Goal: Information Seeking & Learning: Check status

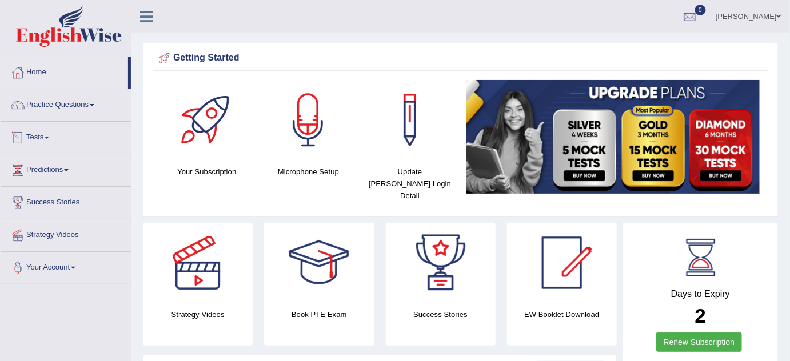
click at [53, 137] on link "Tests" at bounding box center [66, 136] width 130 height 29
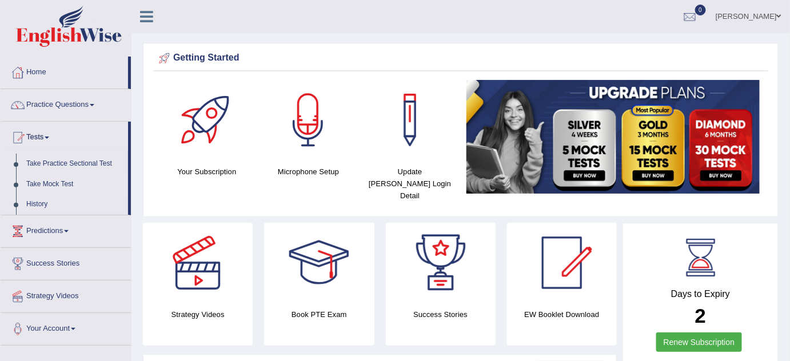
click at [57, 186] on link "Take Mock Test" at bounding box center [74, 184] width 107 height 21
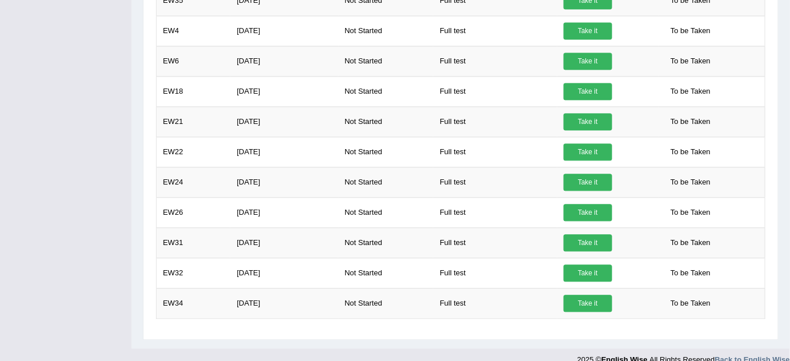
scroll to position [757, 0]
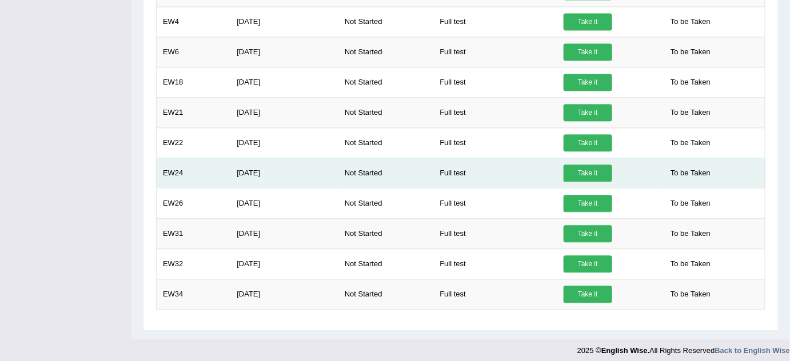
drag, startPoint x: 405, startPoint y: 174, endPoint x: 401, endPoint y: 153, distance: 21.6
click at [401, 158] on td "Not Started" at bounding box center [385, 173] width 95 height 30
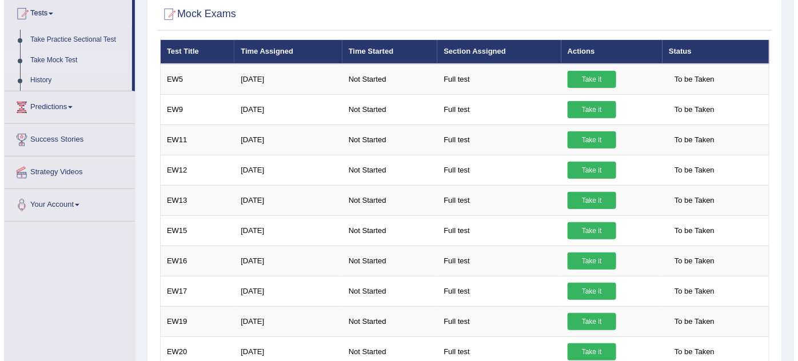
scroll to position [125, 0]
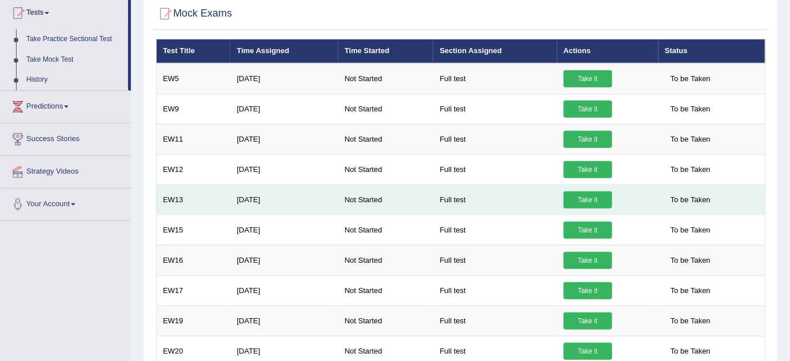
click at [581, 196] on link "Take it" at bounding box center [588, 199] width 49 height 17
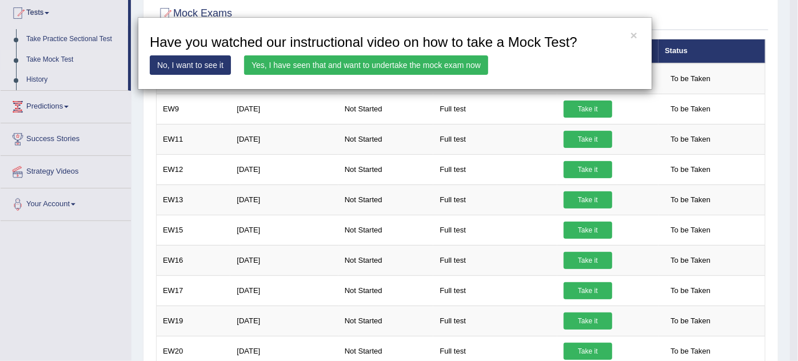
click at [352, 63] on link "Yes, I have seen that and want to undertake the mock exam now" at bounding box center [366, 64] width 244 height 19
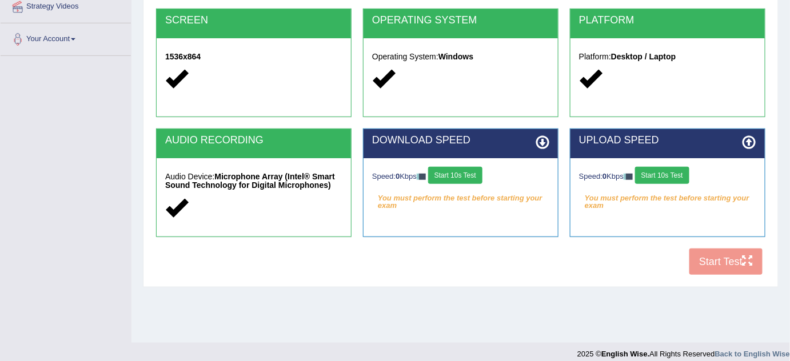
scroll to position [239, 0]
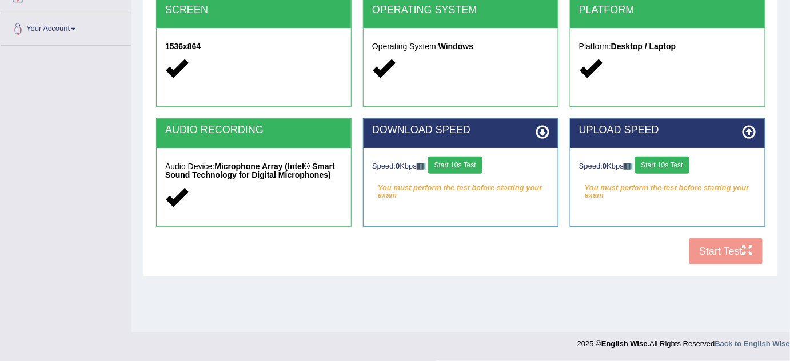
click at [469, 158] on button "Start 10s Test" at bounding box center [455, 165] width 54 height 17
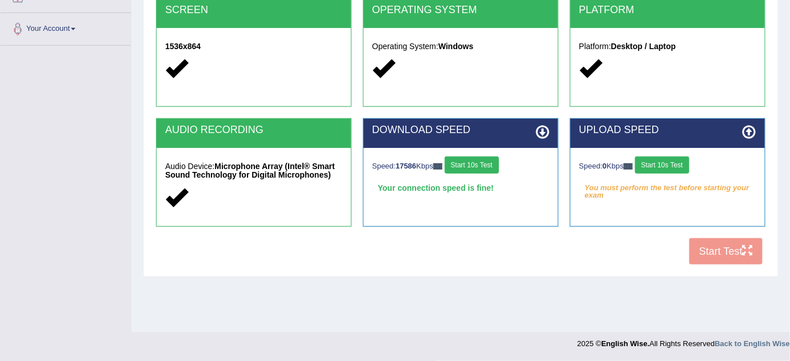
click at [474, 164] on button "Start 10s Test" at bounding box center [472, 165] width 54 height 17
click at [667, 167] on button "Start 10s Test" at bounding box center [662, 165] width 54 height 17
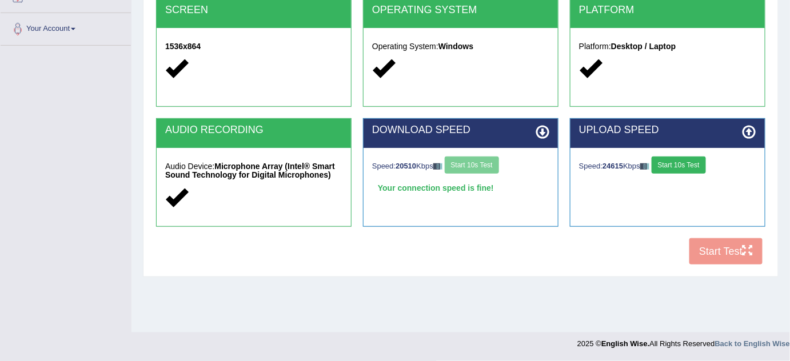
click at [677, 164] on button "Start 10s Test" at bounding box center [679, 165] width 54 height 17
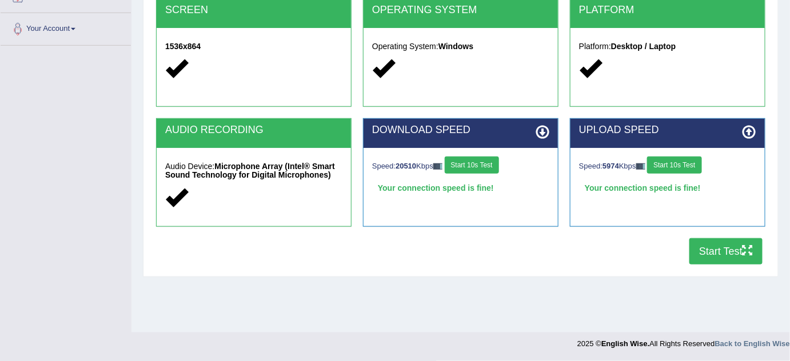
click at [723, 257] on button "Start Test" at bounding box center [725, 251] width 73 height 26
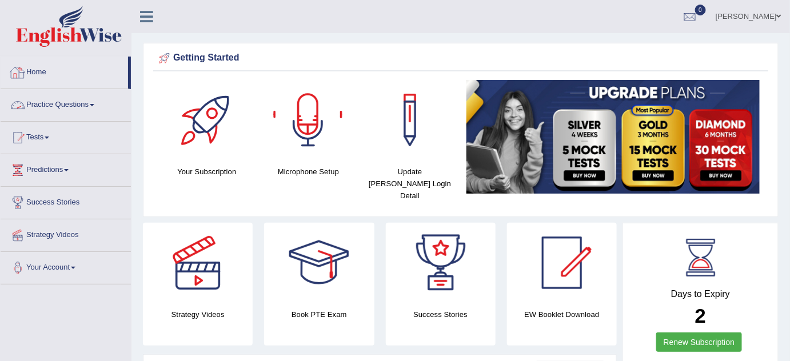
click at [96, 101] on link "Practice Questions" at bounding box center [66, 103] width 130 height 29
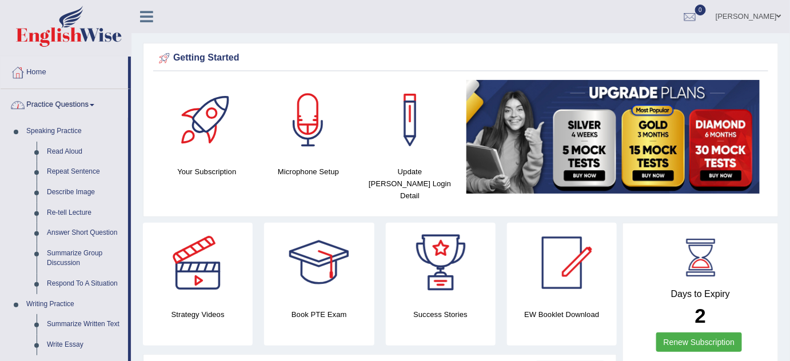
click at [96, 101] on link "Practice Questions" at bounding box center [64, 103] width 127 height 29
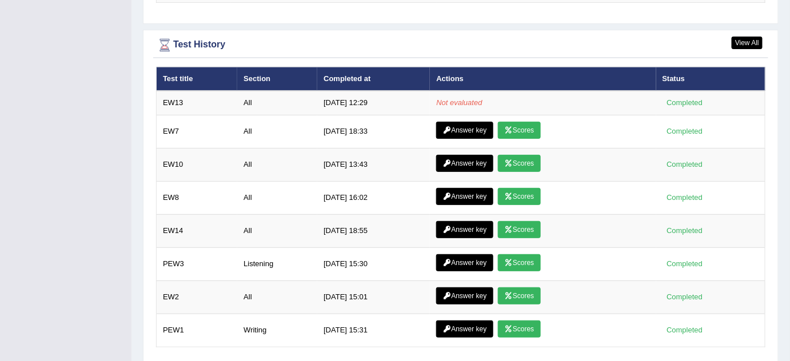
scroll to position [1489, 0]
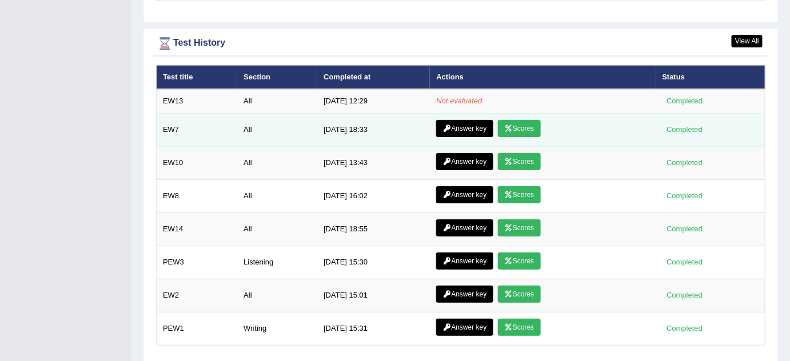
click at [523, 120] on link "Scores" at bounding box center [519, 128] width 42 height 17
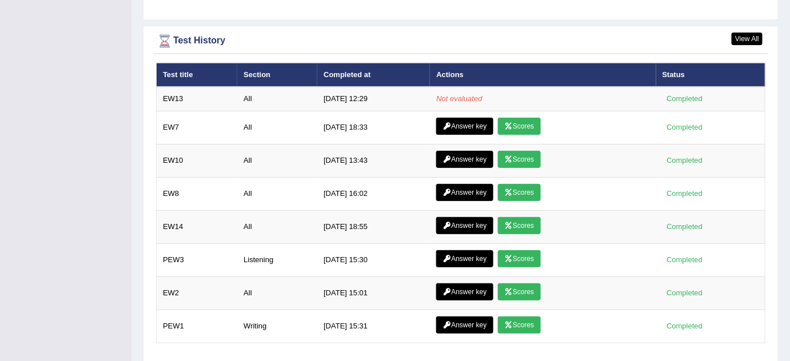
scroll to position [1490, 0]
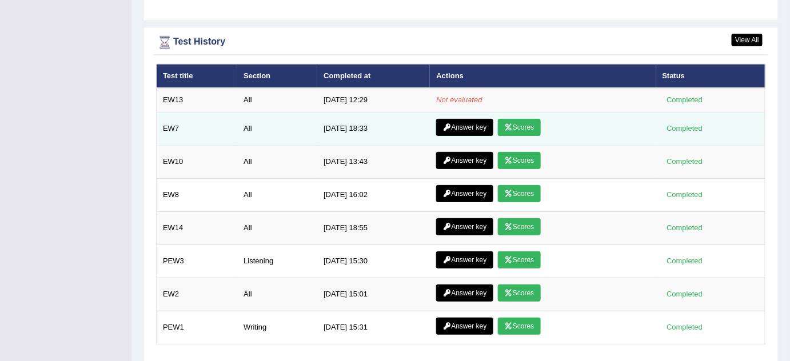
click at [528, 120] on link "Scores" at bounding box center [519, 127] width 42 height 17
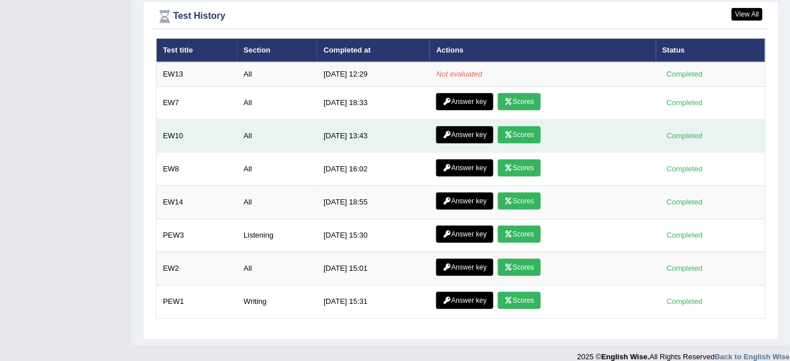
click at [536, 126] on link "Scores" at bounding box center [519, 134] width 42 height 17
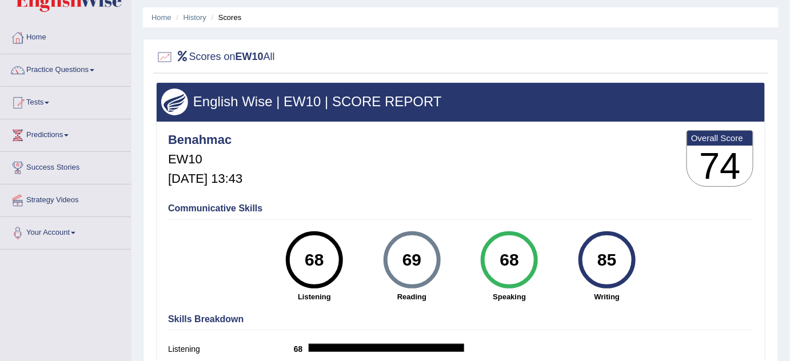
scroll to position [39, 0]
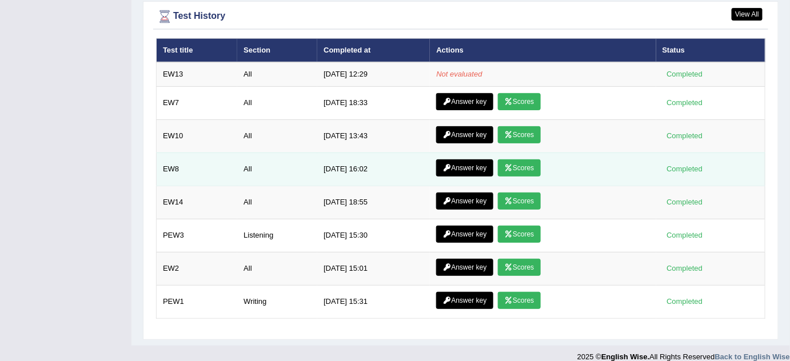
click at [527, 159] on link "Scores" at bounding box center [519, 167] width 42 height 17
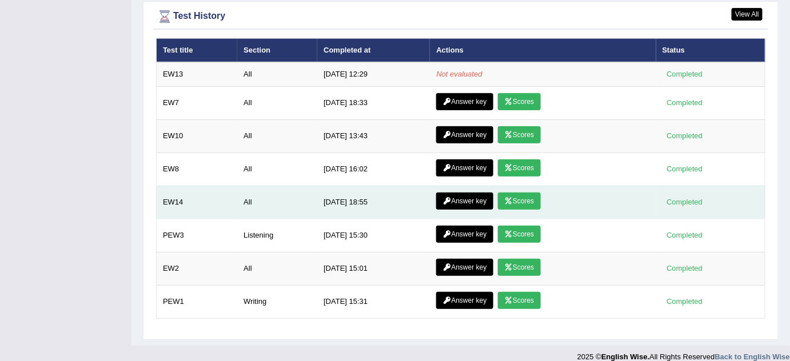
click at [530, 193] on link "Scores" at bounding box center [519, 201] width 42 height 17
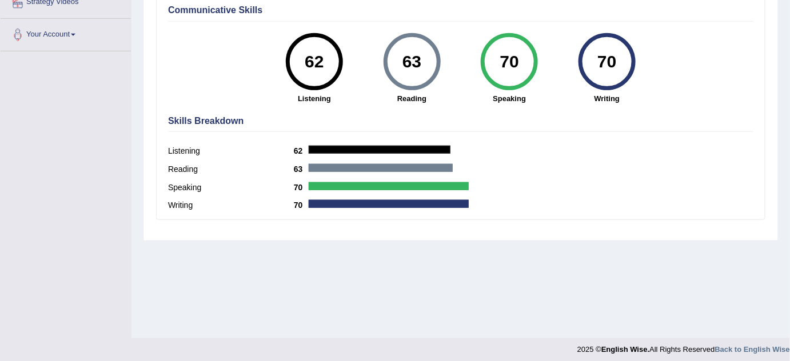
scroll to position [239, 0]
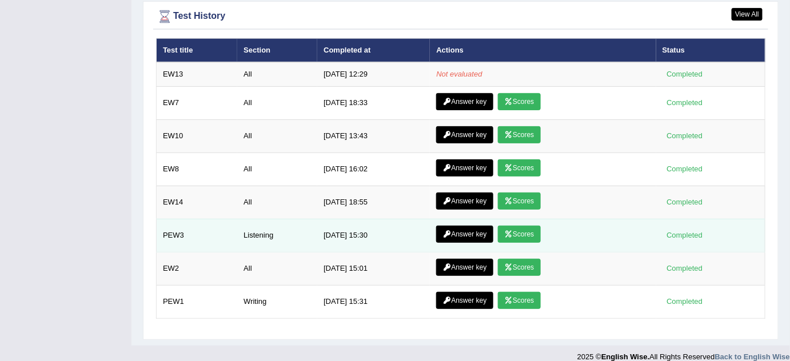
click at [523, 226] on link "Scores" at bounding box center [519, 234] width 42 height 17
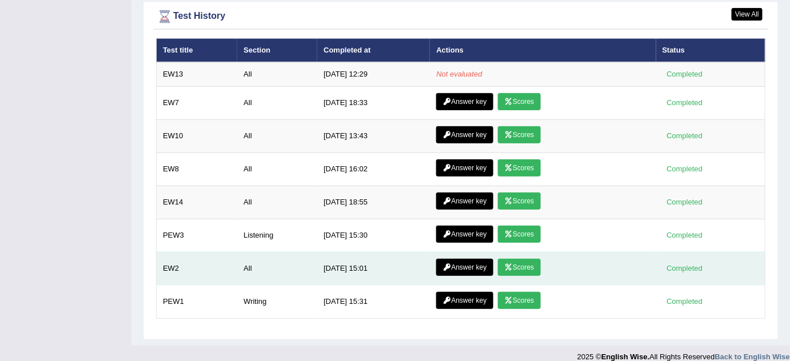
drag, startPoint x: 529, startPoint y: 267, endPoint x: 535, endPoint y: 256, distance: 13.0
click at [535, 256] on td "Answer key Scores" at bounding box center [543, 268] width 226 height 33
click at [535, 259] on link "Scores" at bounding box center [519, 267] width 42 height 17
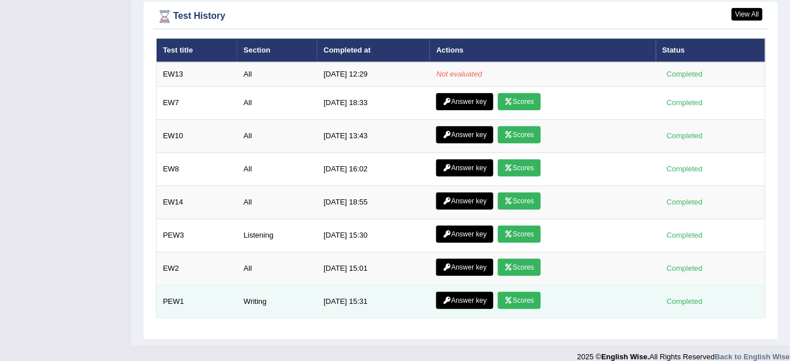
click at [513, 297] on icon at bounding box center [508, 300] width 9 height 7
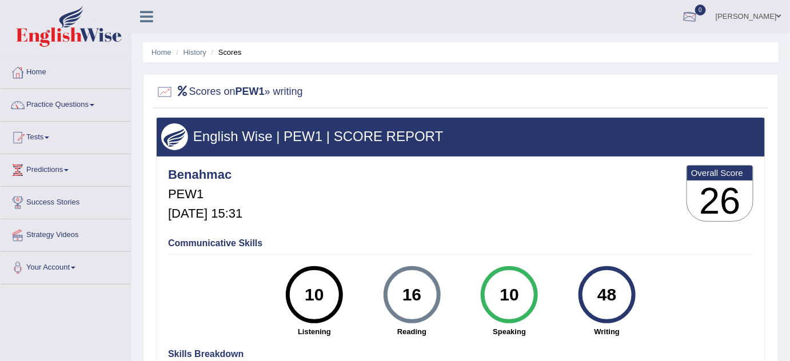
click at [694, 11] on div at bounding box center [689, 17] width 17 height 17
click at [45, 67] on link "Home" at bounding box center [66, 71] width 130 height 29
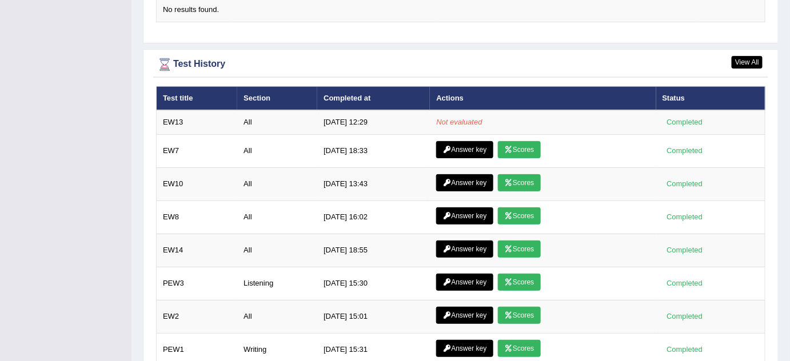
scroll to position [1479, 0]
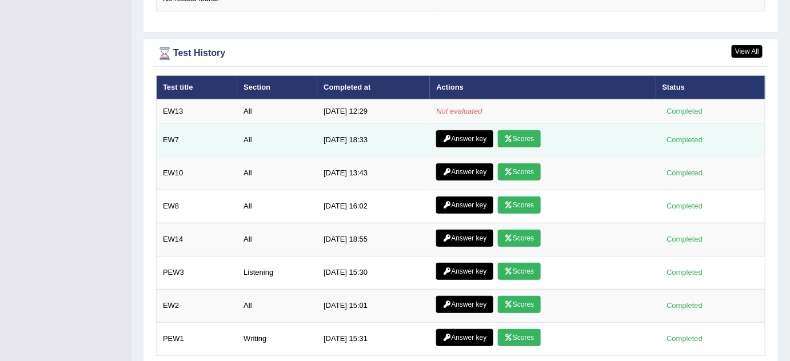
click at [521, 130] on link "Scores" at bounding box center [519, 138] width 42 height 17
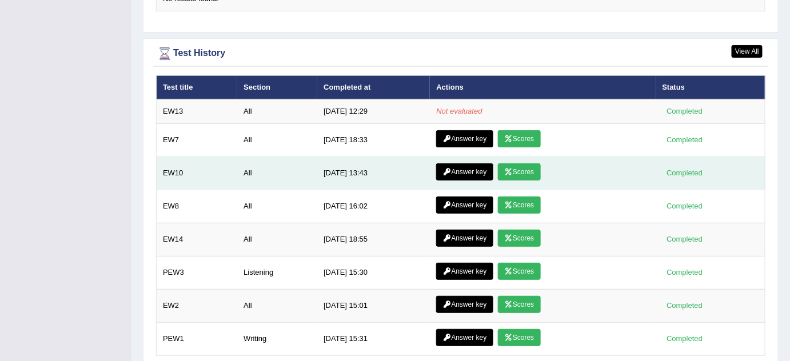
click at [525, 164] on link "Scores" at bounding box center [519, 171] width 42 height 17
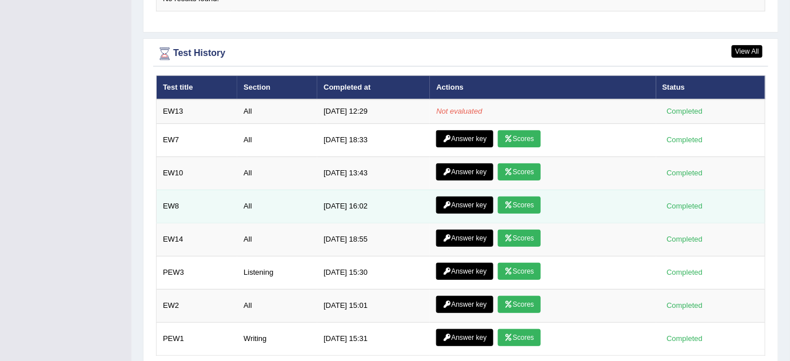
click at [529, 197] on link "Scores" at bounding box center [519, 205] width 42 height 17
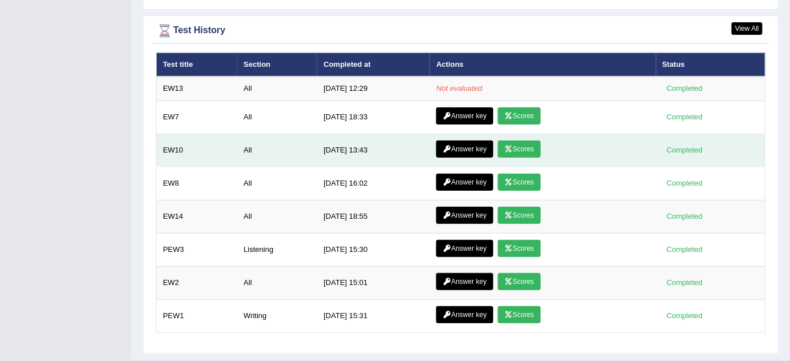
scroll to position [1516, 0]
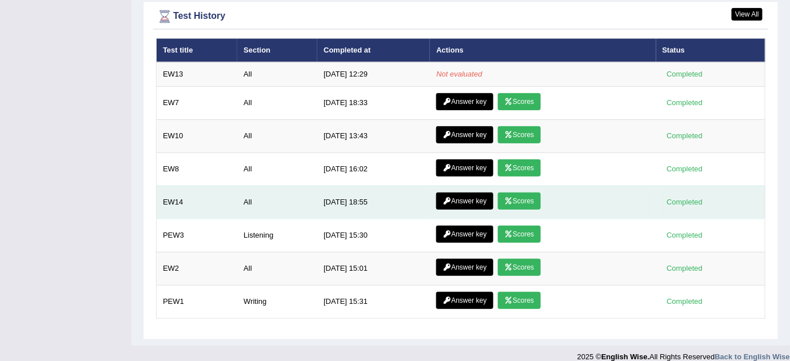
click at [525, 193] on link "Scores" at bounding box center [519, 201] width 42 height 17
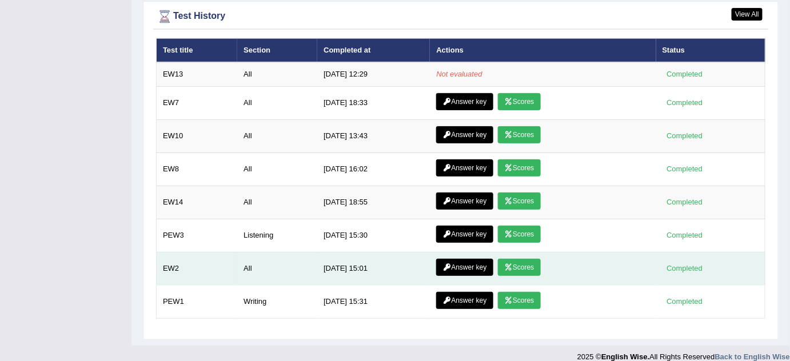
click at [530, 259] on link "Scores" at bounding box center [519, 267] width 42 height 17
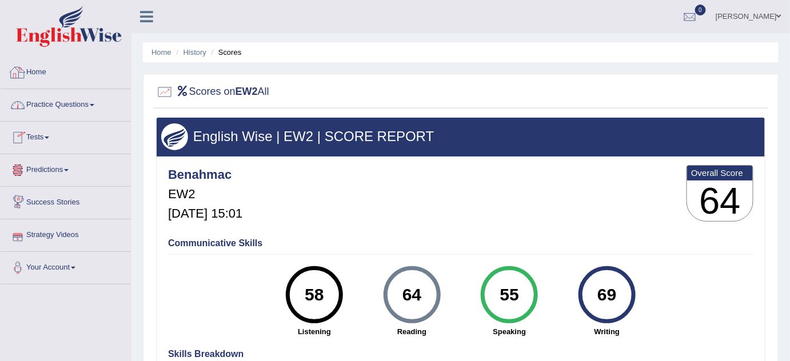
click at [36, 70] on link "Home" at bounding box center [66, 71] width 130 height 29
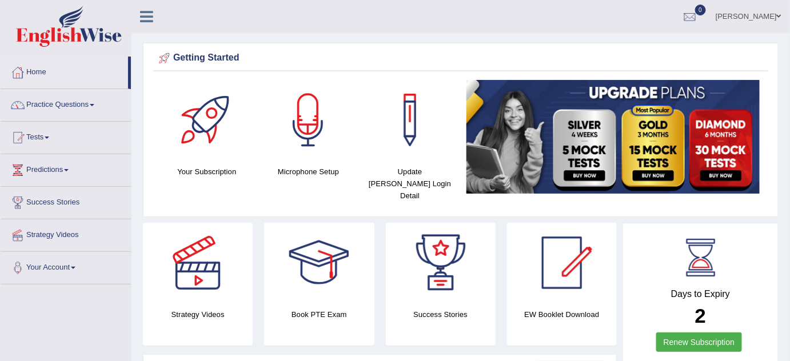
click at [41, 74] on link "Home" at bounding box center [64, 71] width 127 height 29
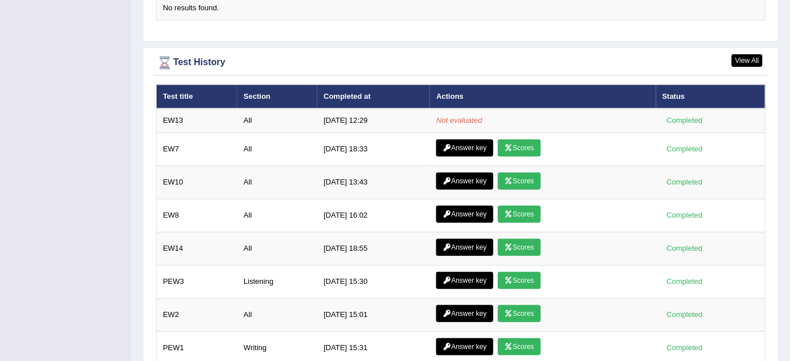
scroll to position [1471, 0]
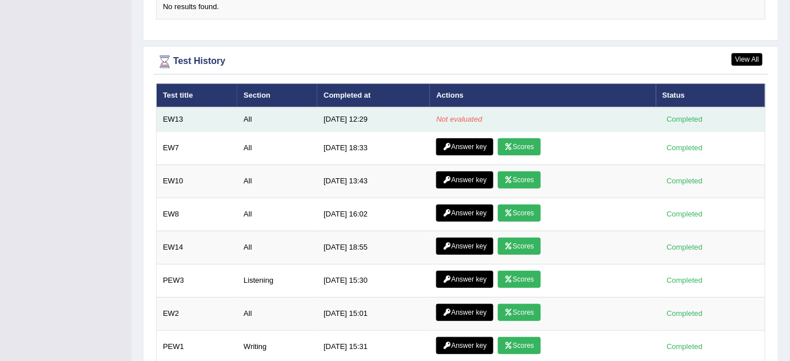
click at [321, 112] on td "10/13/25 12:29" at bounding box center [373, 119] width 113 height 24
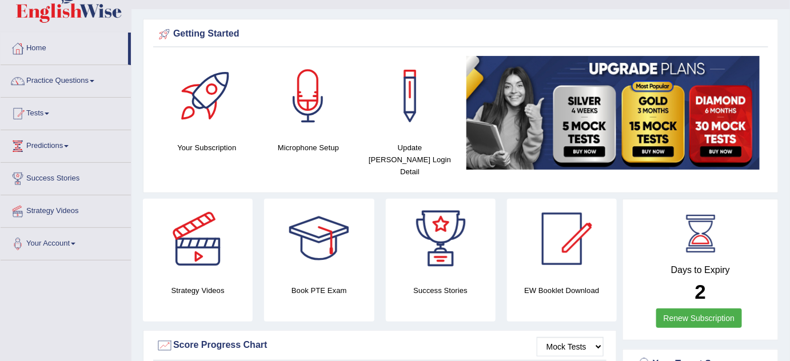
scroll to position [0, 0]
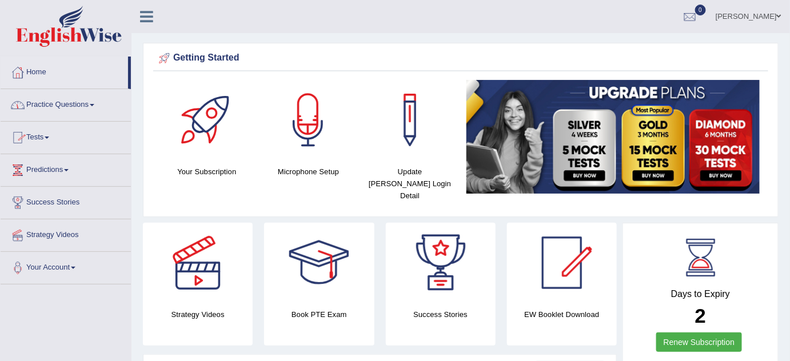
click at [49, 137] on span at bounding box center [47, 138] width 5 height 2
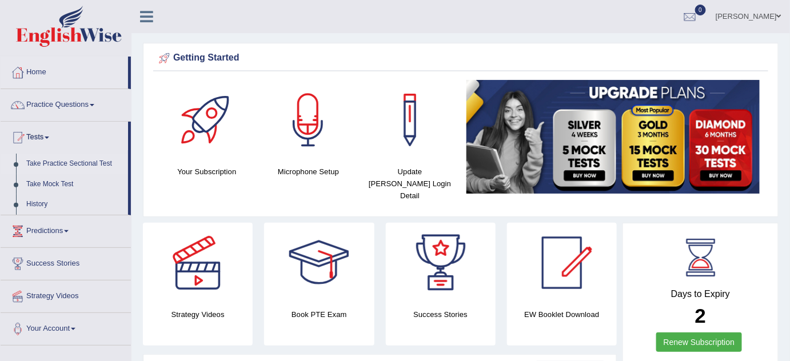
click at [56, 162] on link "Take Practice Sectional Test" at bounding box center [74, 164] width 107 height 21
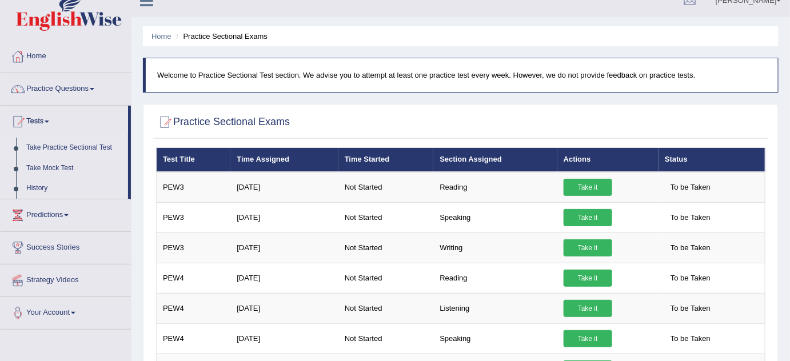
scroll to position [17, 0]
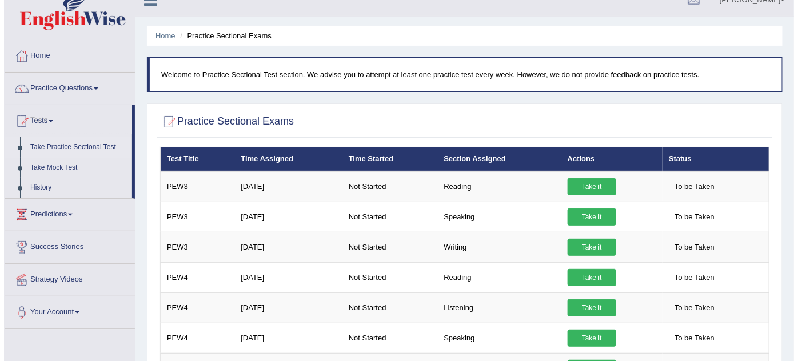
scroll to position [0, 0]
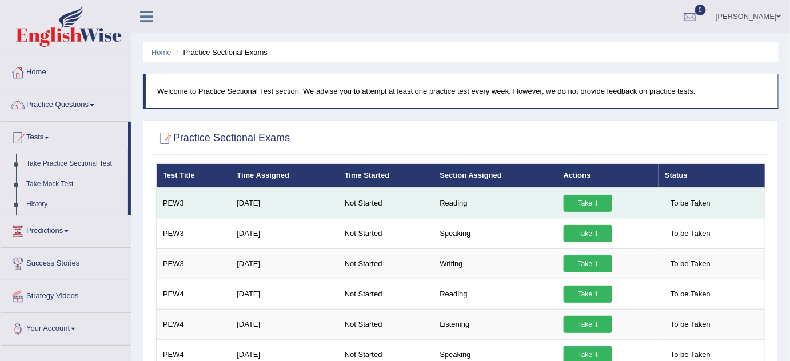
click at [587, 197] on link "Take it" at bounding box center [588, 203] width 49 height 17
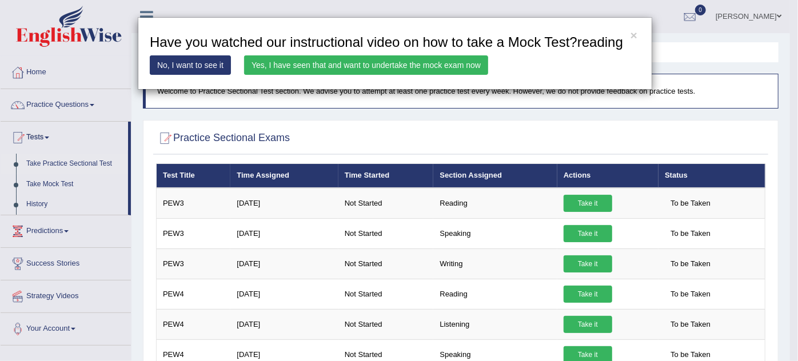
click at [326, 58] on link "Yes, I have seen that and want to undertake the mock exam now" at bounding box center [366, 64] width 244 height 19
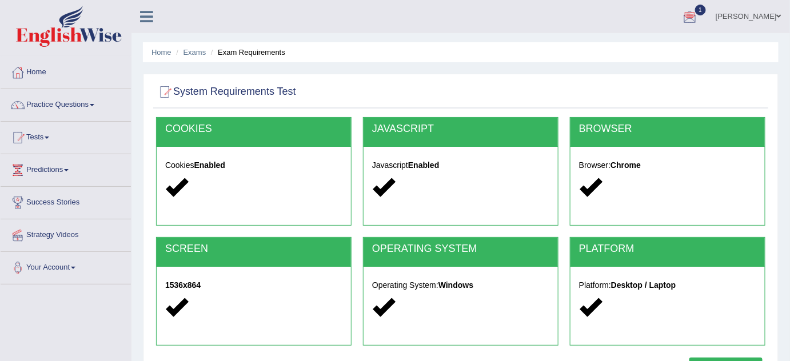
click at [704, 15] on span "1" at bounding box center [700, 10] width 11 height 11
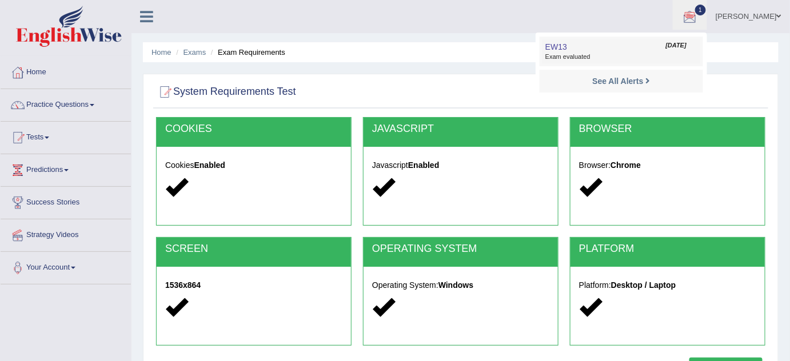
click at [572, 58] on span "Exam evaluated" at bounding box center [621, 57] width 152 height 9
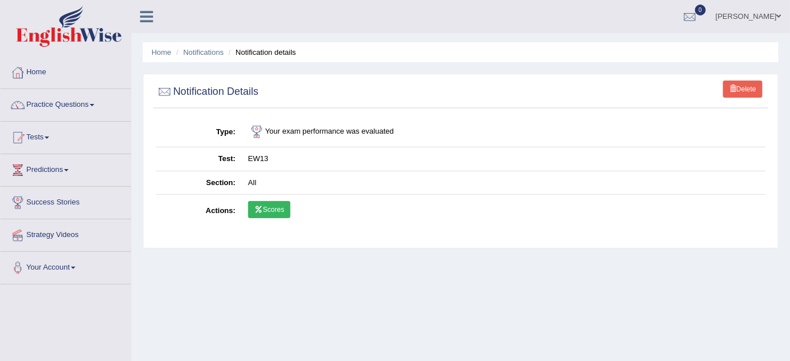
click at [280, 209] on link "Scores" at bounding box center [269, 209] width 42 height 17
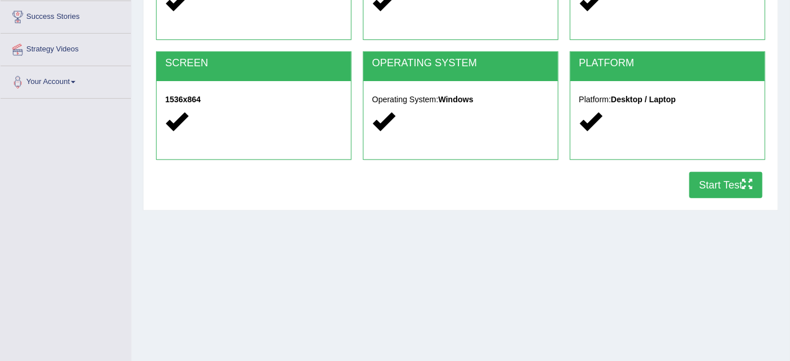
scroll to position [187, 0]
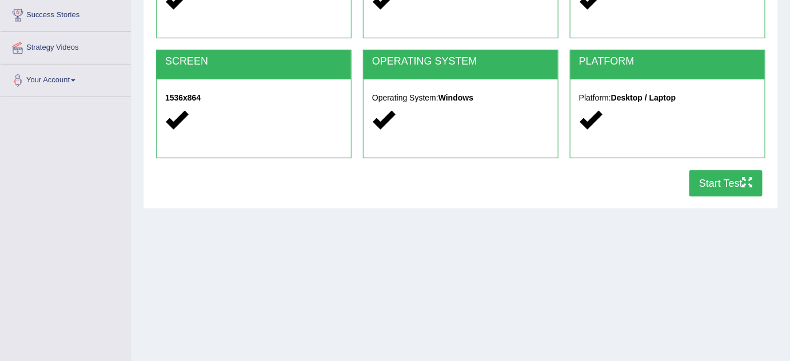
click at [710, 187] on button "Start Test" at bounding box center [725, 183] width 73 height 26
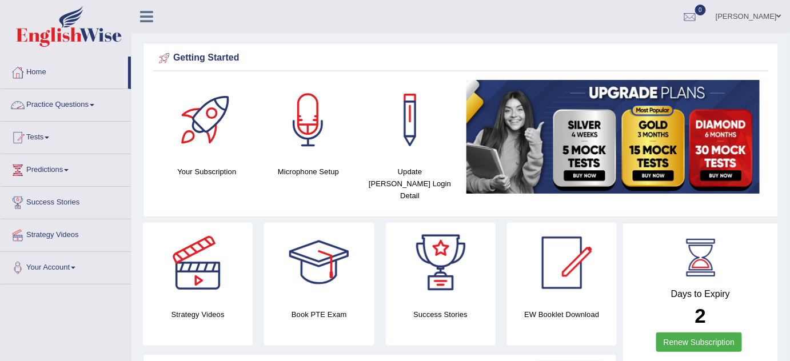
click at [96, 102] on link "Practice Questions" at bounding box center [66, 103] width 130 height 29
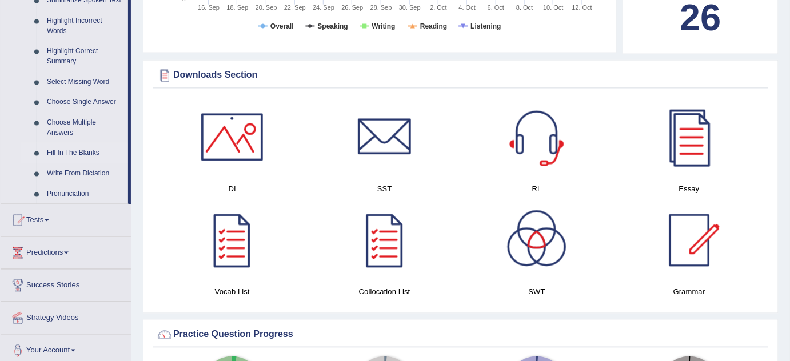
scroll to position [536, 0]
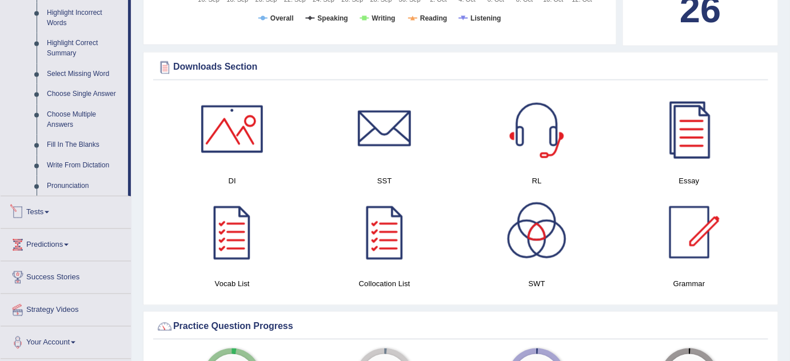
click at [54, 214] on link "Tests" at bounding box center [66, 211] width 130 height 29
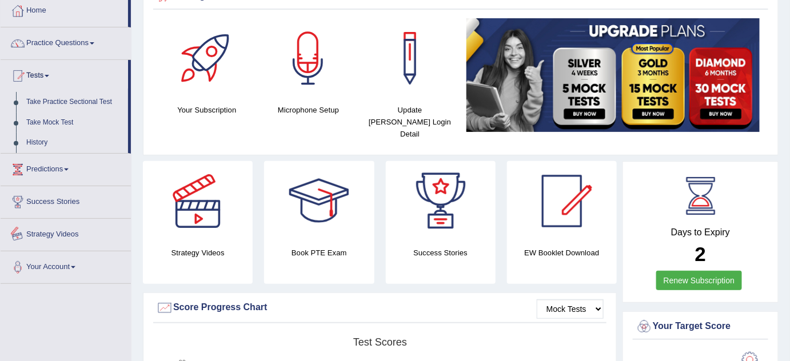
scroll to position [0, 0]
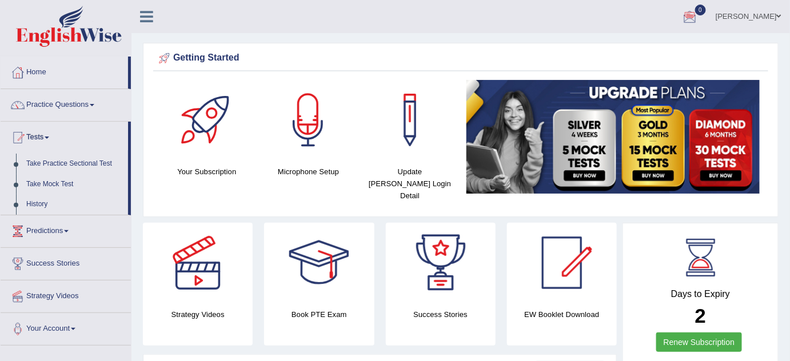
click at [698, 20] on div at bounding box center [689, 17] width 17 height 17
click at [46, 71] on link "Home" at bounding box center [64, 71] width 127 height 29
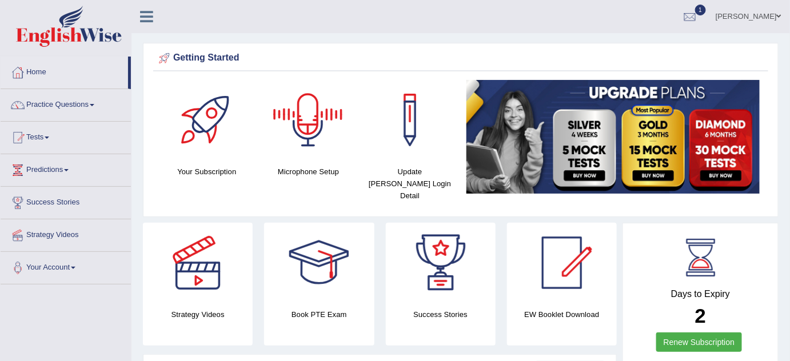
click at [702, 11] on span "1" at bounding box center [700, 10] width 11 height 11
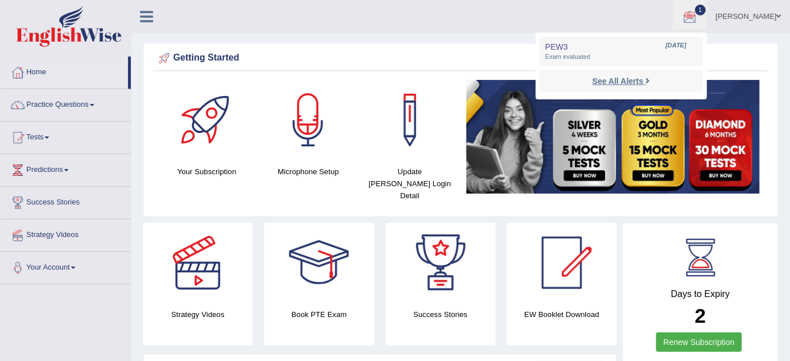
click at [629, 79] on strong "See All Alerts" at bounding box center [617, 81] width 51 height 9
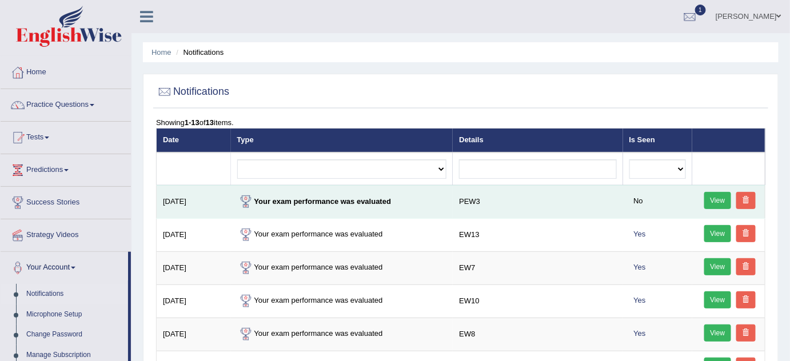
click at [314, 202] on strong "Your exam performance was evaluated" at bounding box center [314, 201] width 154 height 9
click at [718, 195] on link "View" at bounding box center [717, 200] width 27 height 17
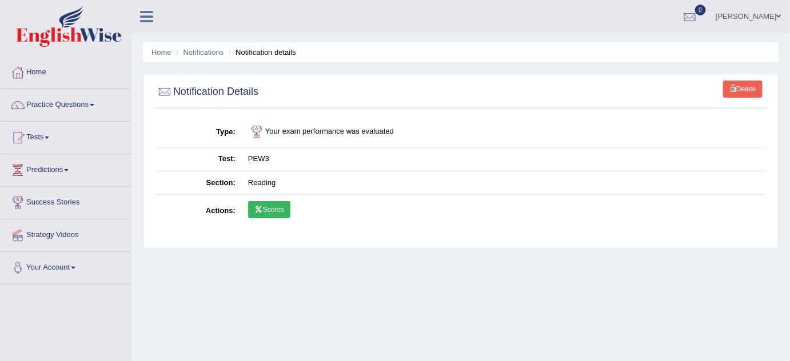
click at [263, 207] on link "Scores" at bounding box center [269, 209] width 42 height 17
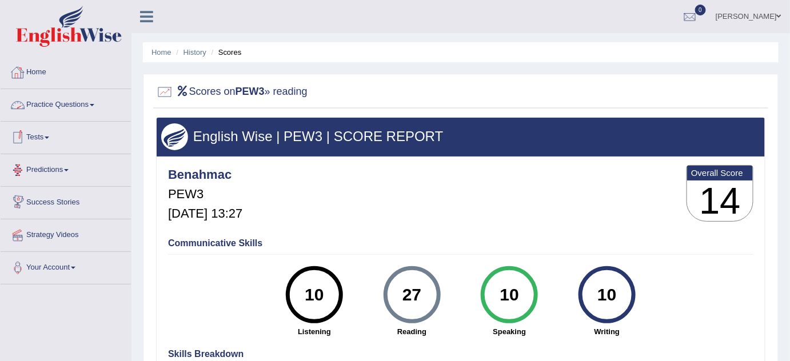
click at [44, 72] on link "Home" at bounding box center [66, 71] width 130 height 29
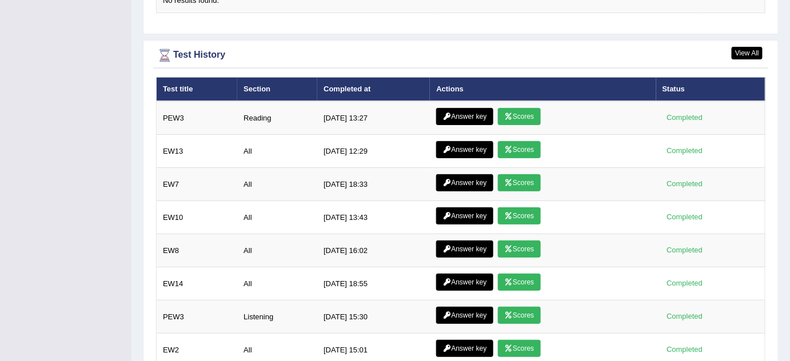
scroll to position [1477, 0]
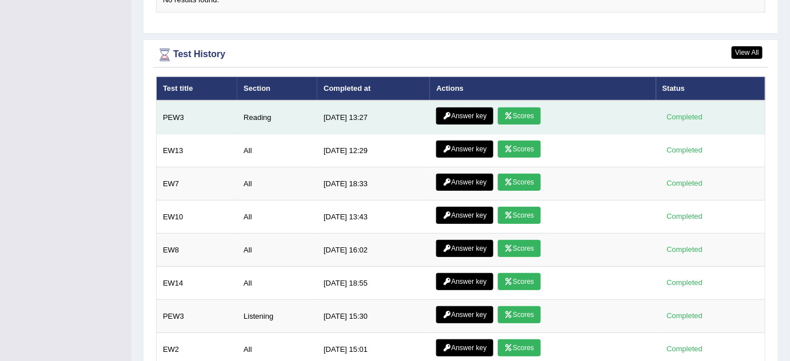
click at [476, 107] on link "Answer key" at bounding box center [464, 115] width 57 height 17
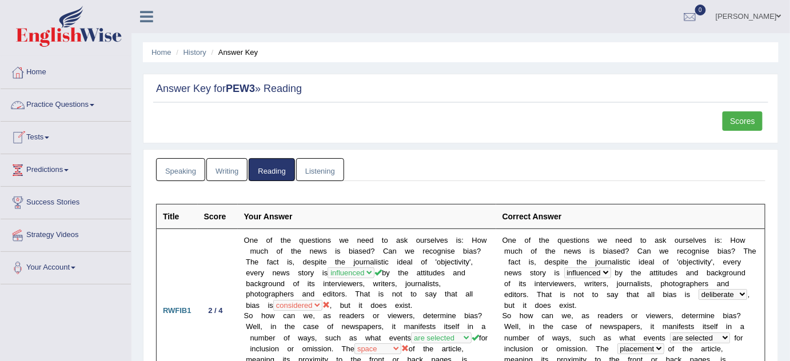
click at [49, 138] on span at bounding box center [47, 138] width 5 height 2
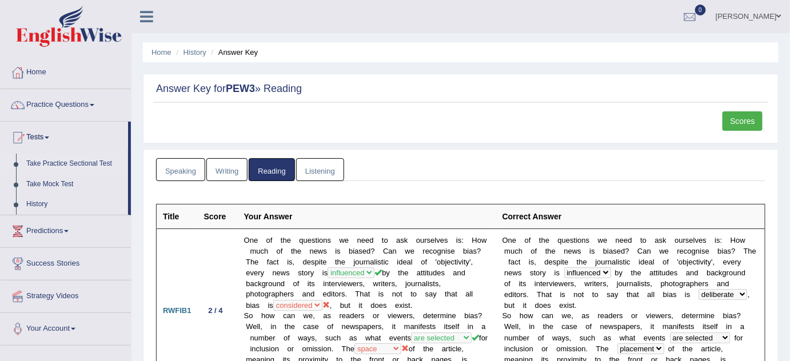
click at [81, 162] on link "Take Practice Sectional Test" at bounding box center [74, 164] width 107 height 21
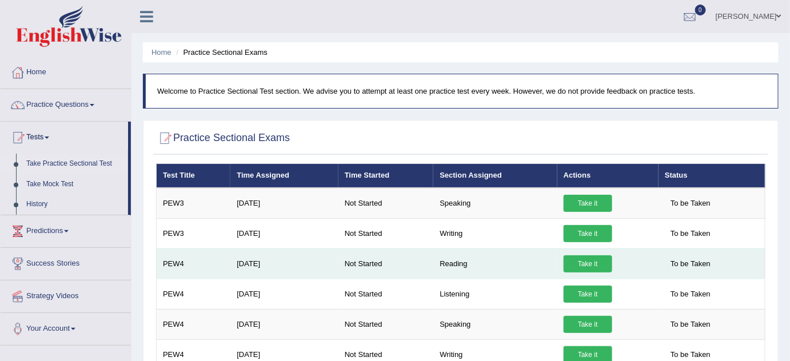
click at [591, 266] on link "Take it" at bounding box center [588, 263] width 49 height 17
